Goal: Transaction & Acquisition: Purchase product/service

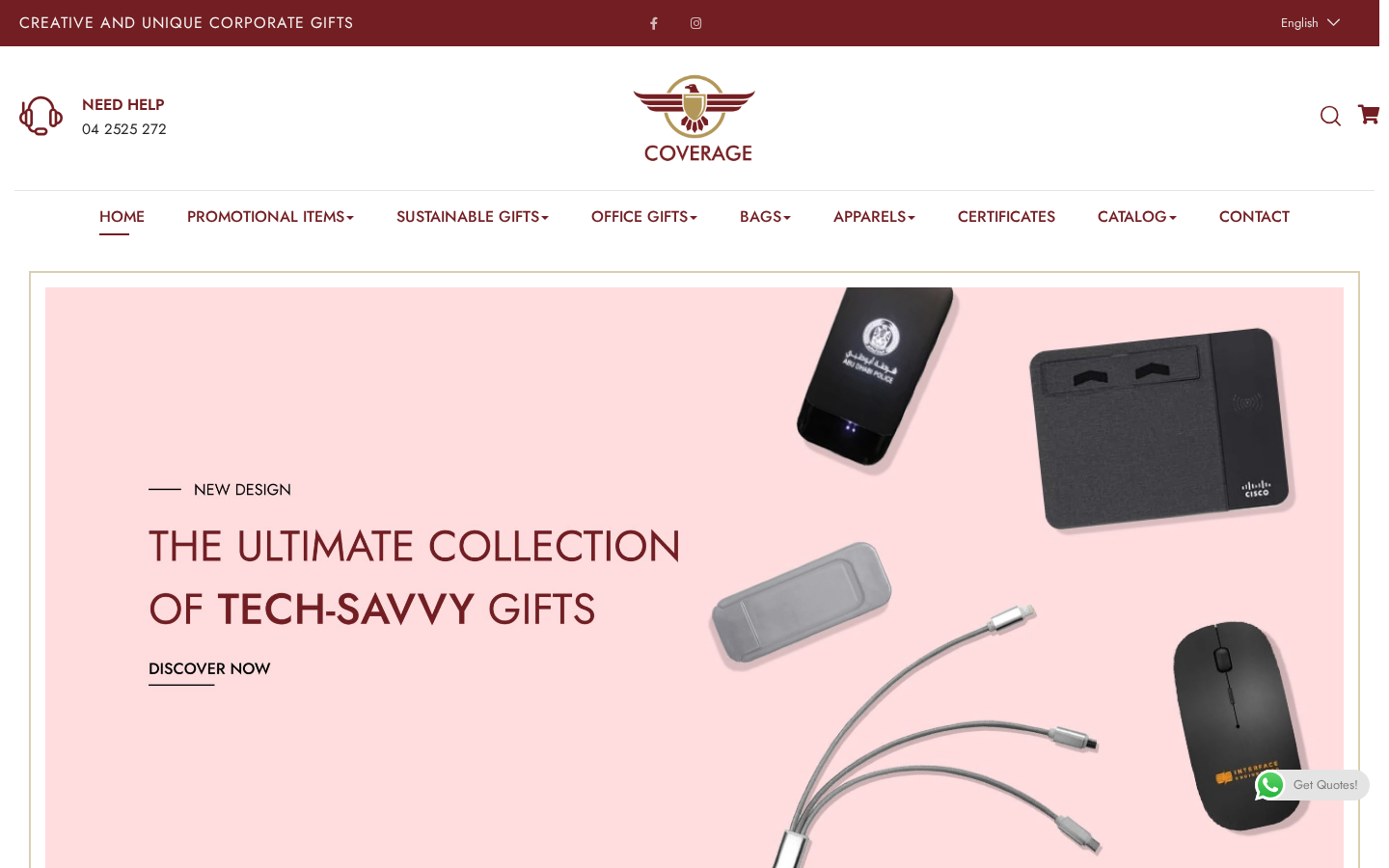
click at [1324, 121] on icon at bounding box center [1330, 116] width 20 height 21
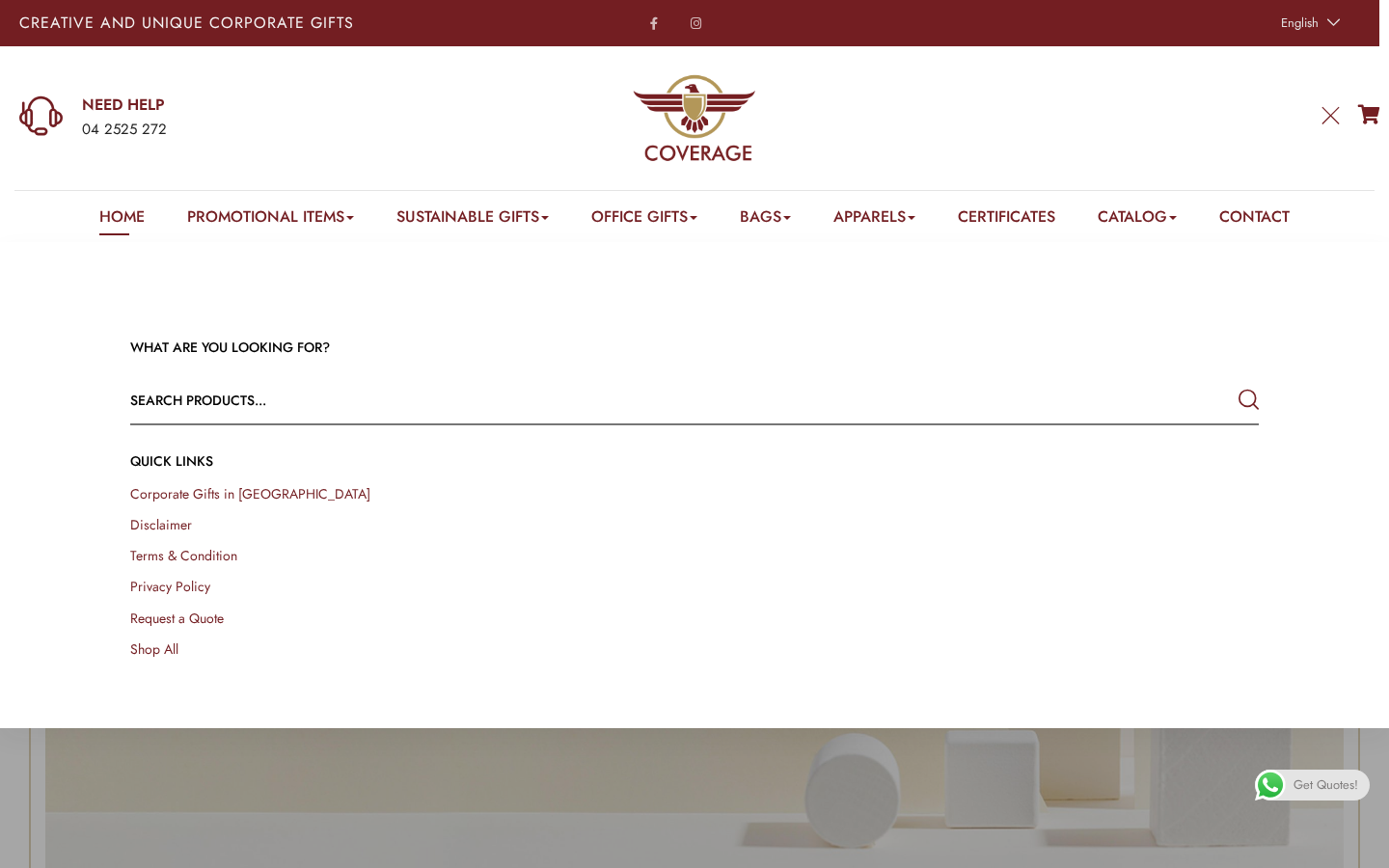
click at [194, 407] on input "text" at bounding box center [581, 400] width 903 height 47
type input "usb"
click at [1248, 399] on button "submit" at bounding box center [1248, 399] width 20 height 35
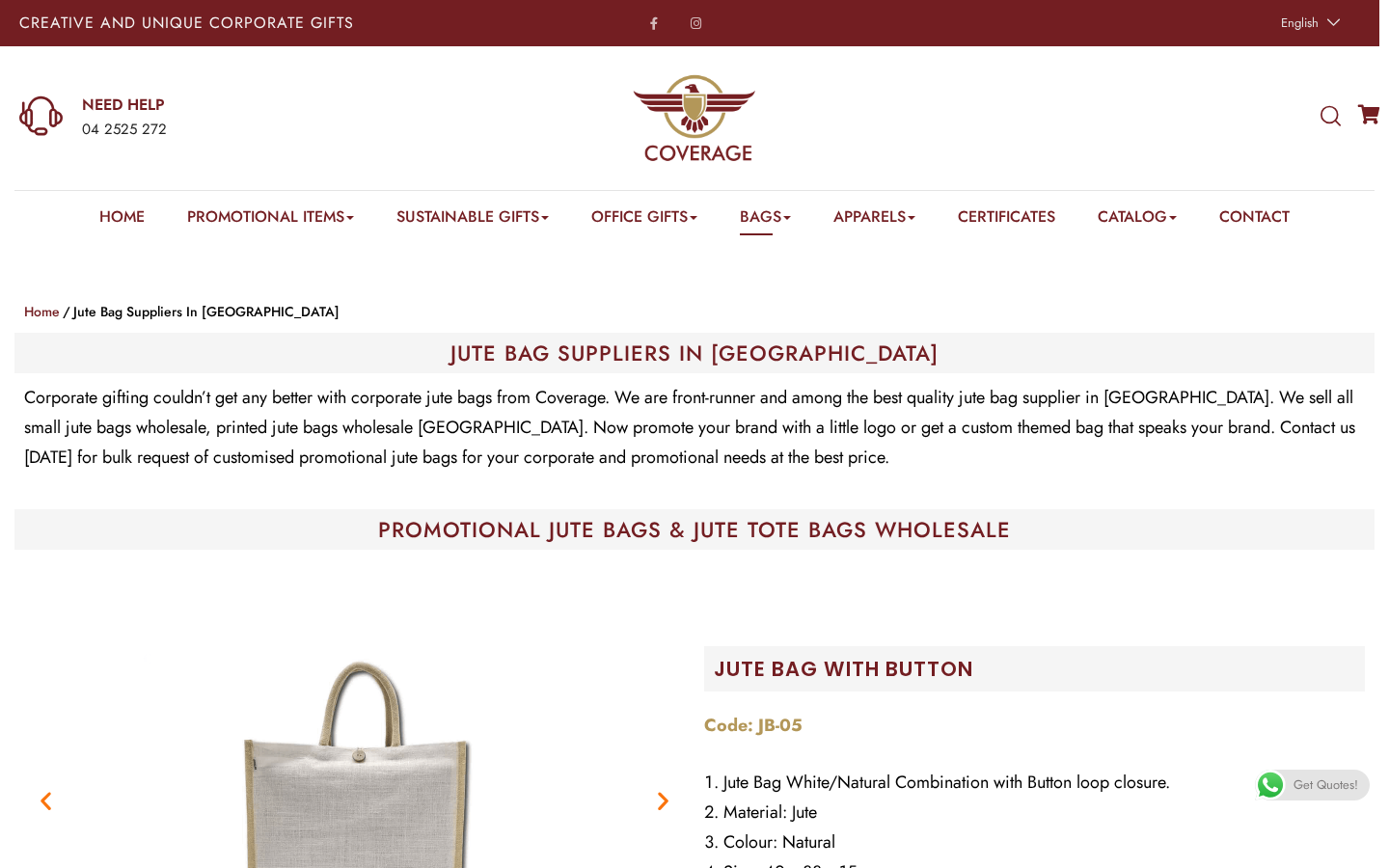
click at [695, 110] on e-page-transition at bounding box center [694, 434] width 1389 height 868
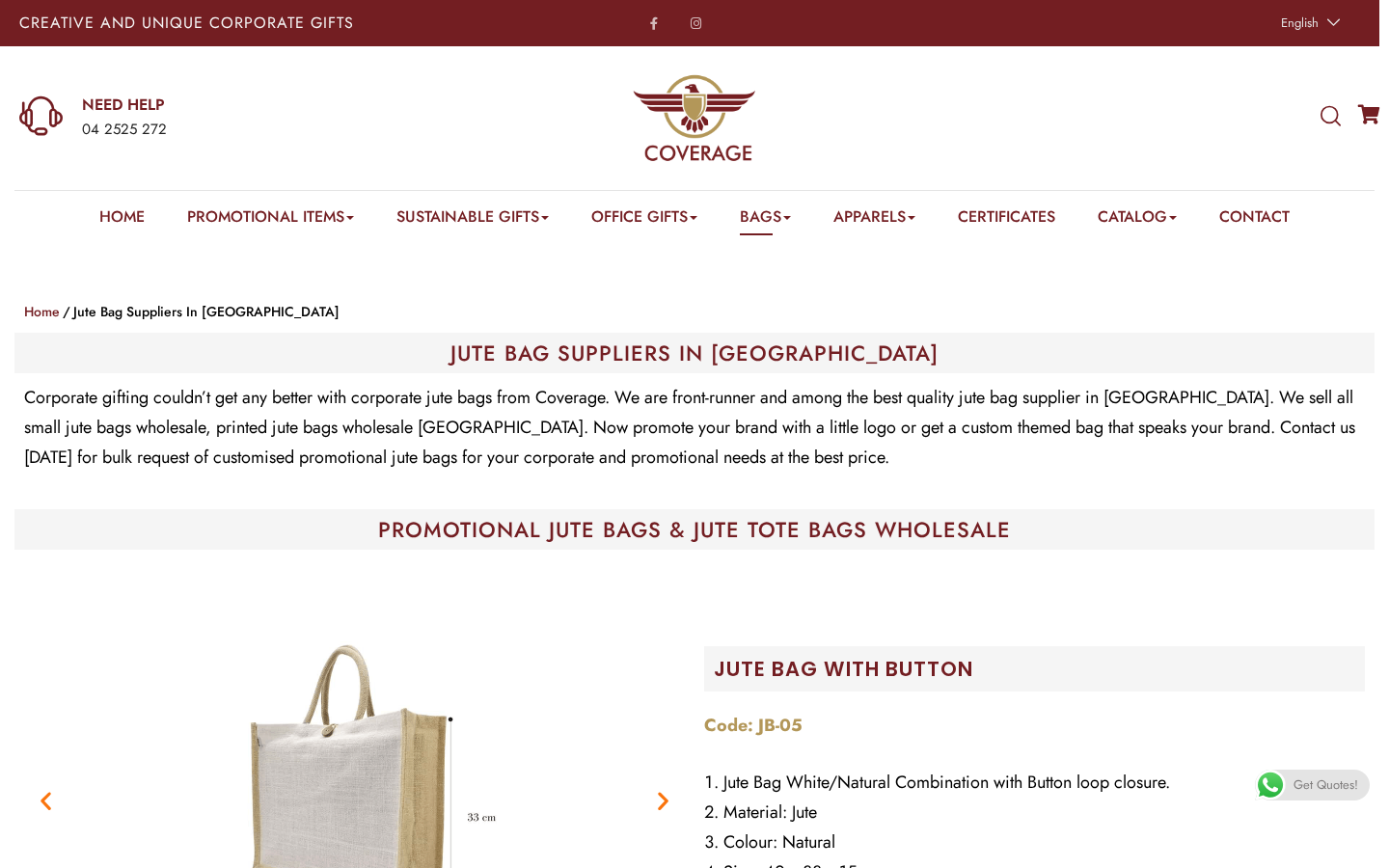
click at [729, 354] on h1 "JUTE BAG SUPPLIERS IN [GEOGRAPHIC_DATA]" at bounding box center [694, 353] width 1340 height 21
click at [729, 354] on h1 "JUTE BAG SUPPLIERS IN UAE" at bounding box center [694, 353] width 1340 height 21
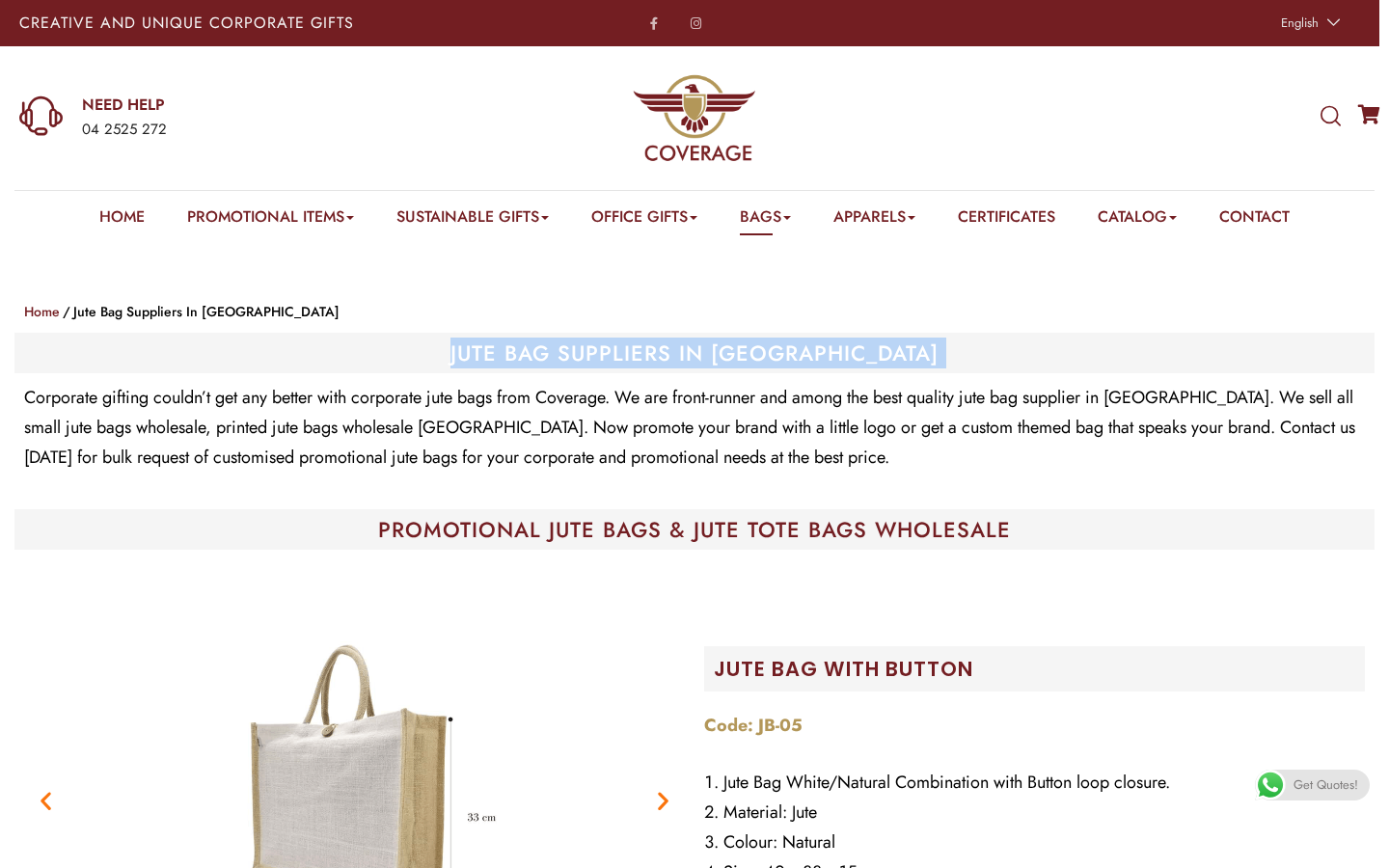
click at [729, 354] on h1 "JUTE BAG SUPPLIERS IN UAE" at bounding box center [694, 353] width 1340 height 21
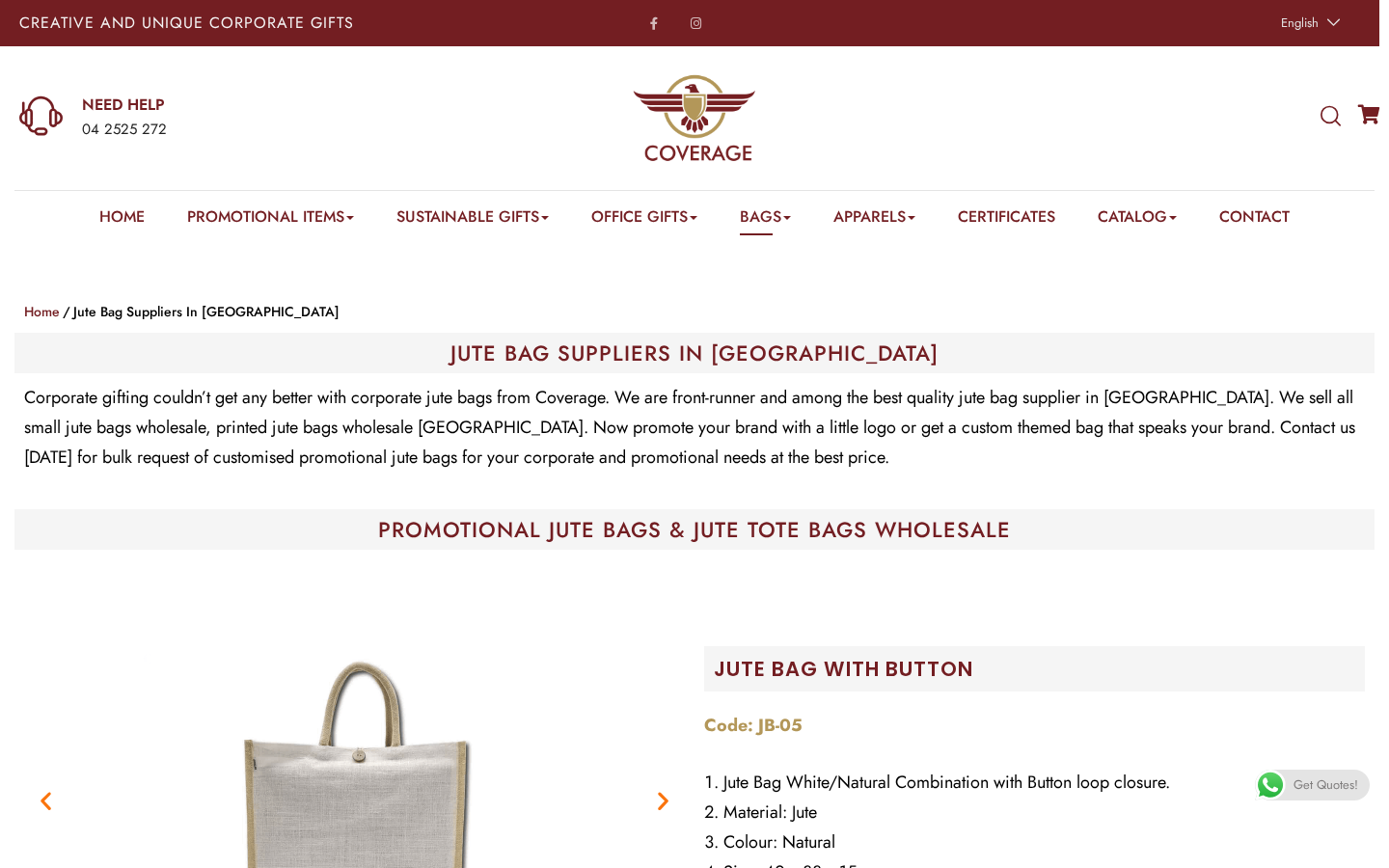
click at [757, 486] on div "Corporate gifting couldn’t get any better with corporate jute bags from Coverag…" at bounding box center [694, 440] width 1340 height 116
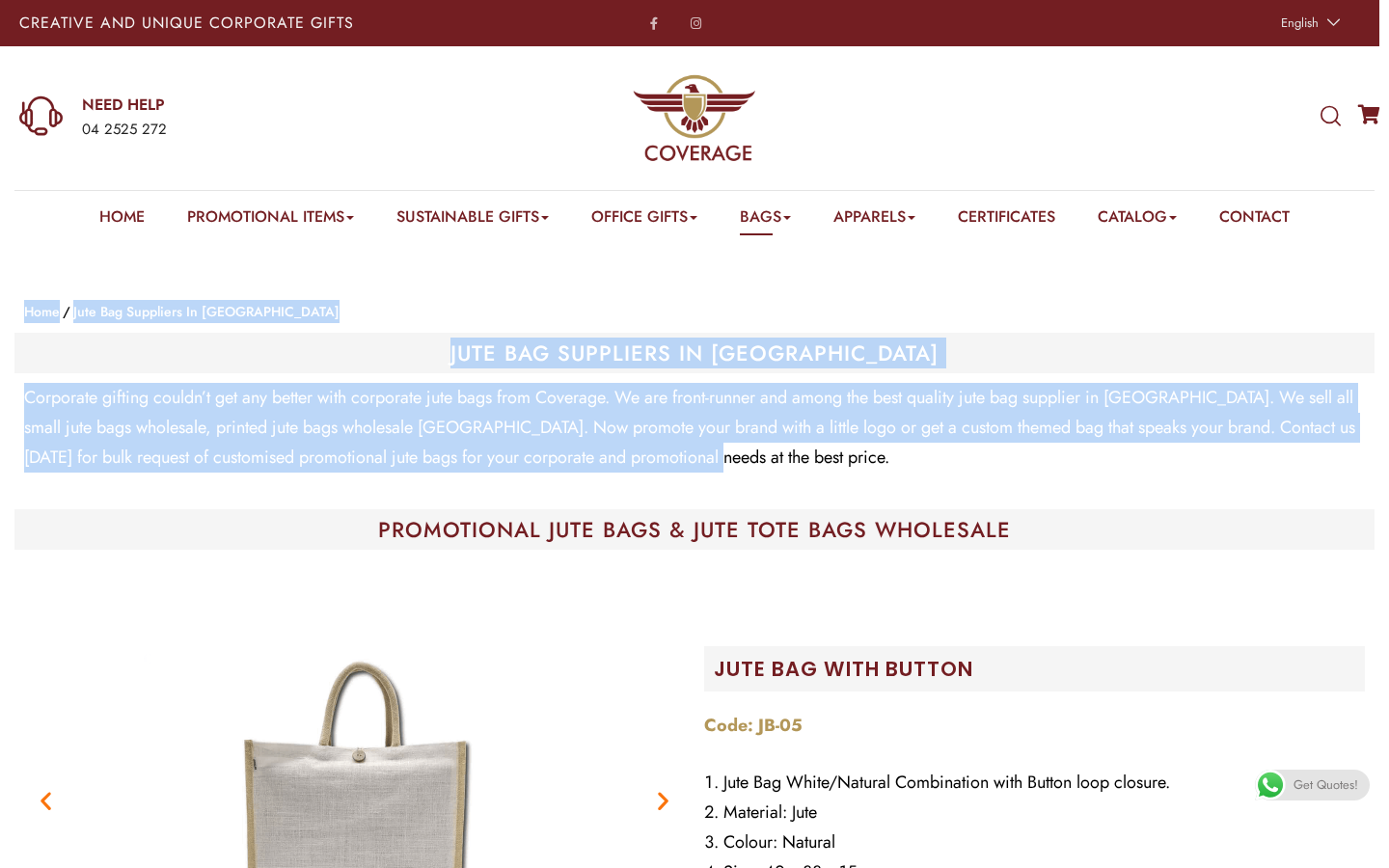
drag, startPoint x: 751, startPoint y: 453, endPoint x: 740, endPoint y: 280, distance: 173.3
drag, startPoint x: 398, startPoint y: 277, endPoint x: 776, endPoint y: 509, distance: 443.5
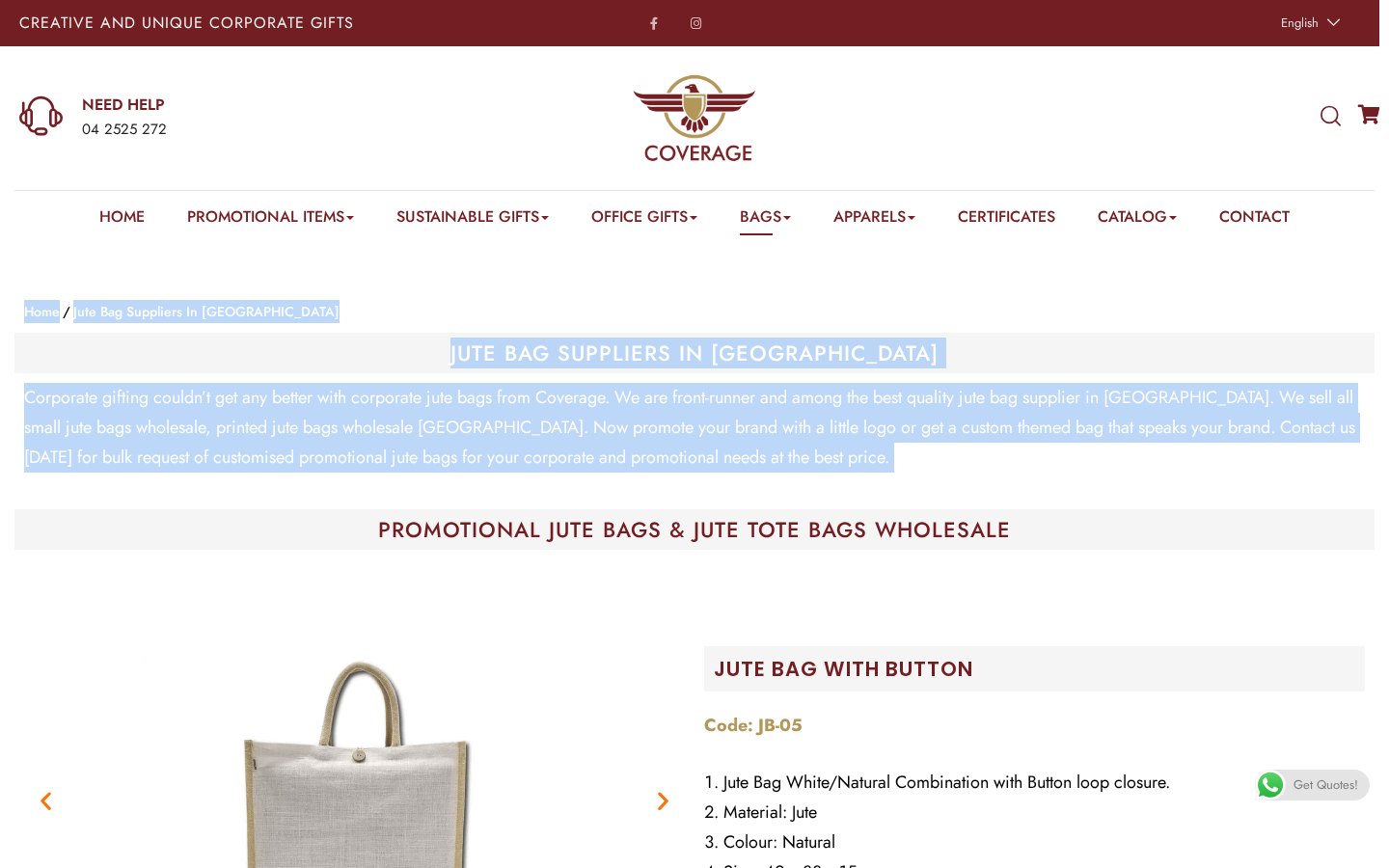
click at [776, 509] on div "PROMOTIONAL JUTE BAGS & JUTE TOTE BAGS WHOLESALE" at bounding box center [694, 529] width 1360 height 41
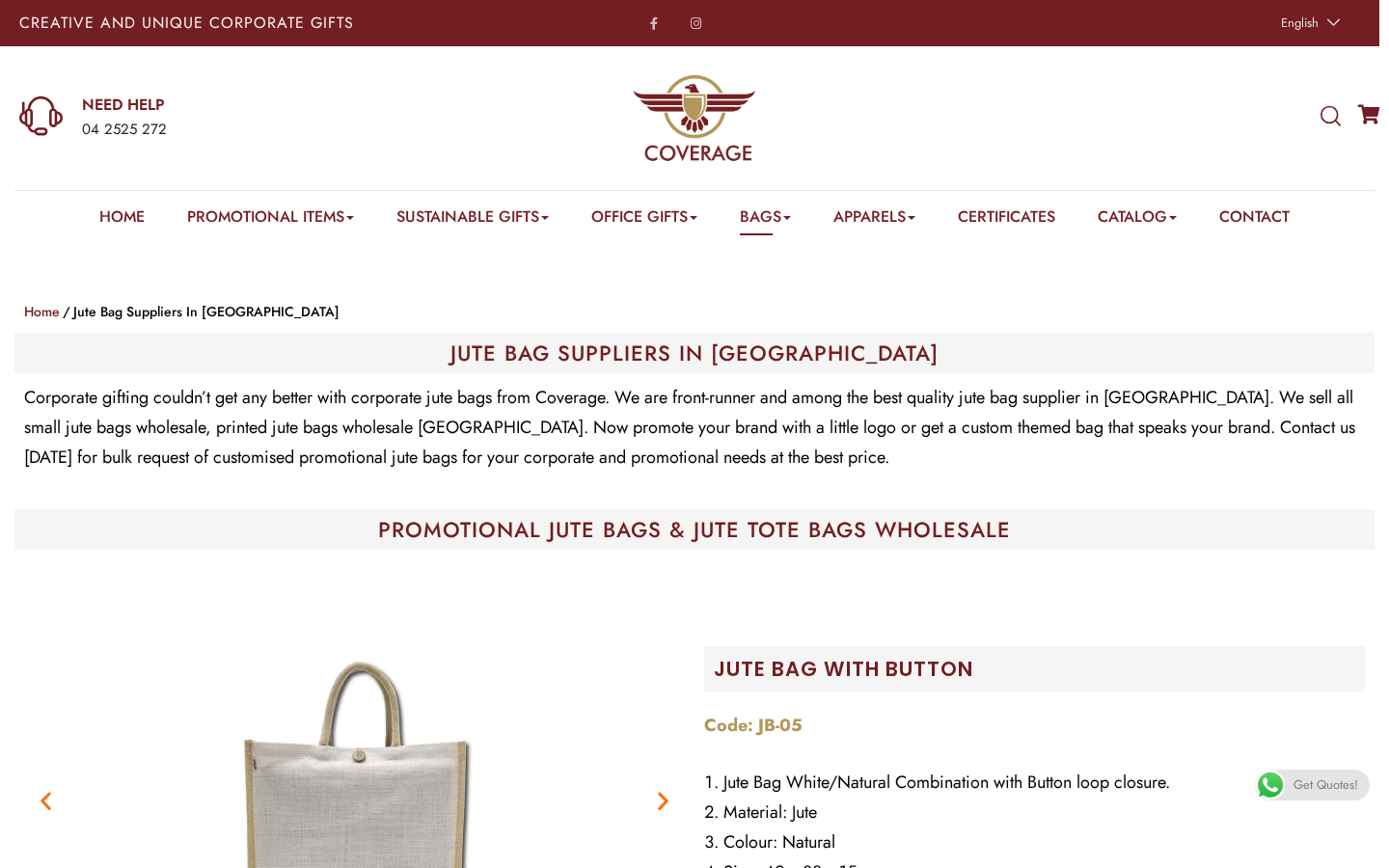
click at [776, 509] on div "PROMOTIONAL JUTE BAGS & JUTE TOTE BAGS WHOLESALE" at bounding box center [694, 529] width 1360 height 41
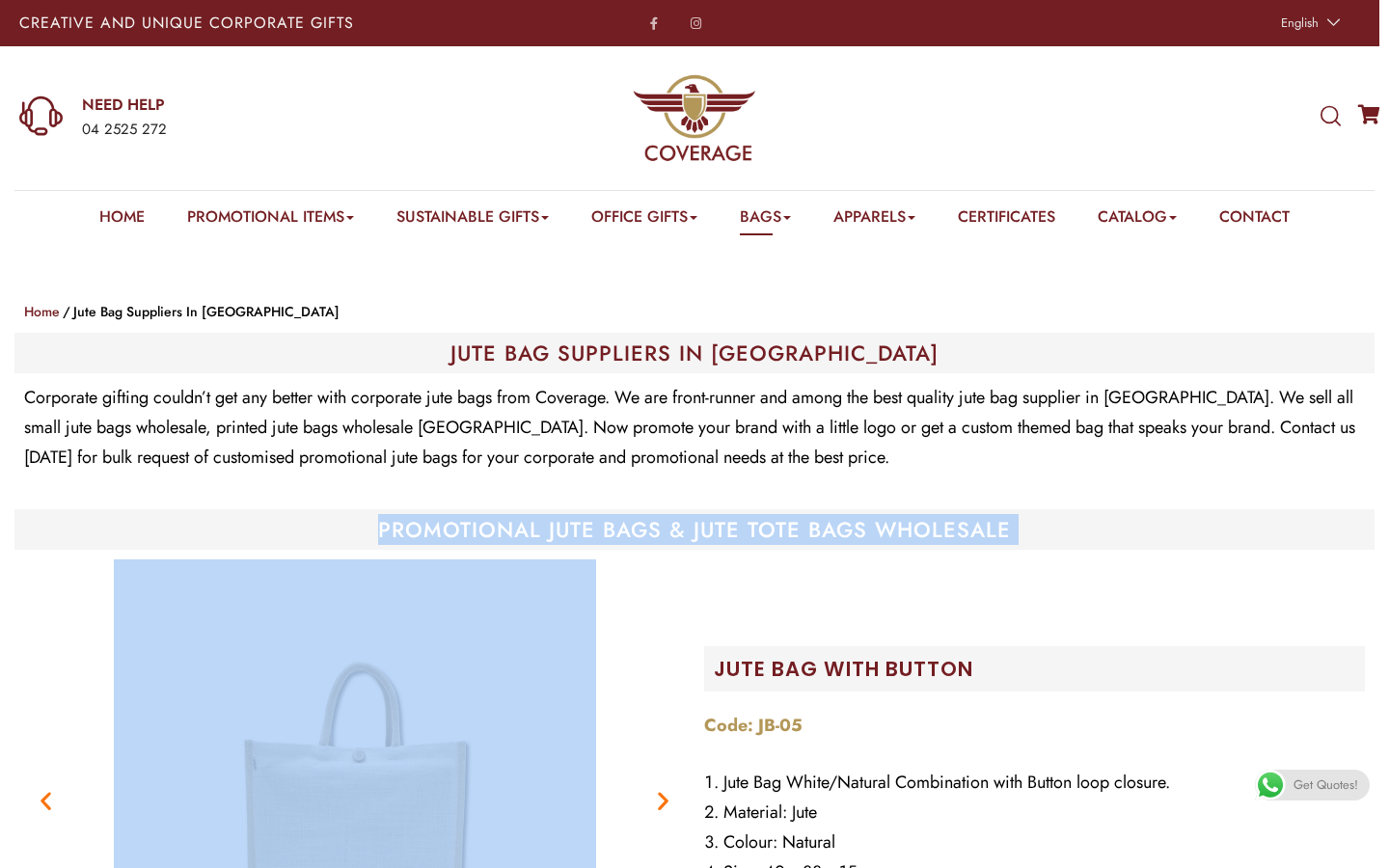
click at [776, 509] on div "PROMOTIONAL JUTE BAGS & JUTE TOTE BAGS WHOLESALE" at bounding box center [694, 529] width 1360 height 41
